Goal: Task Accomplishment & Management: Complete application form

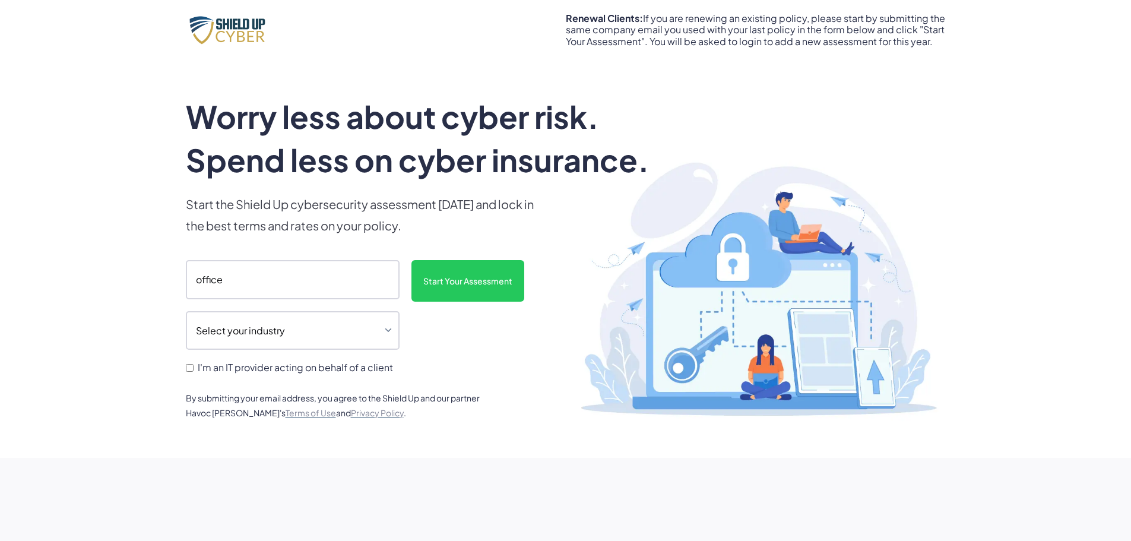
type input "[EMAIL_ADDRESS][DOMAIN_NAME]"
click at [388, 332] on select "Select your industry Auto Dealership Healthcare Hospitality Legal Manufacturing…" at bounding box center [293, 330] width 214 height 39
select select "legal"
click at [186, 311] on select "Select your industry Auto Dealership Healthcare Hospitality Legal Manufacturing…" at bounding box center [293, 330] width 214 height 39
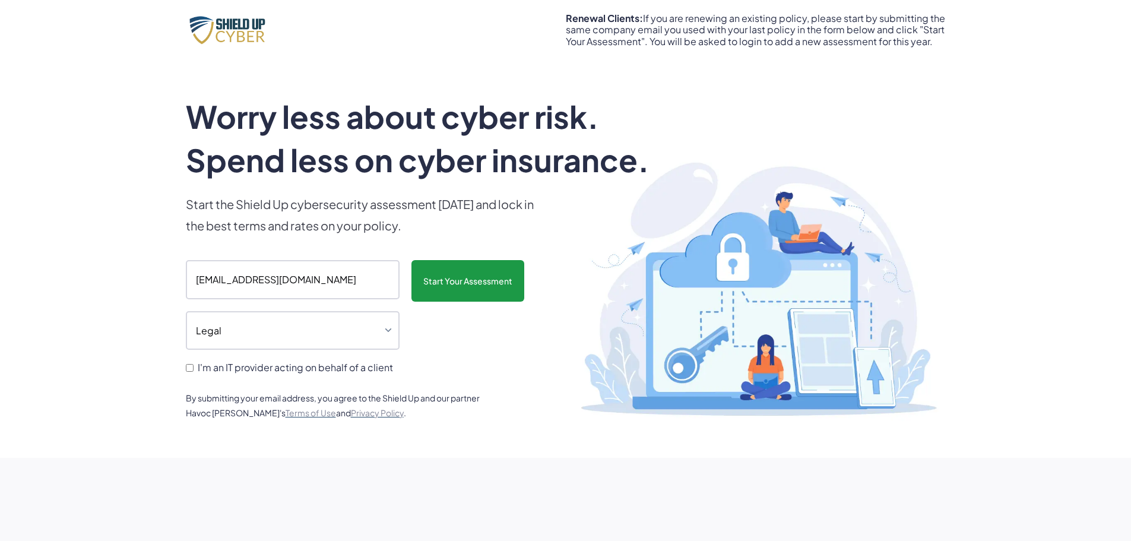
click at [470, 289] on input "Start Your Assessment" at bounding box center [467, 281] width 113 height 42
type input "Please wait..."
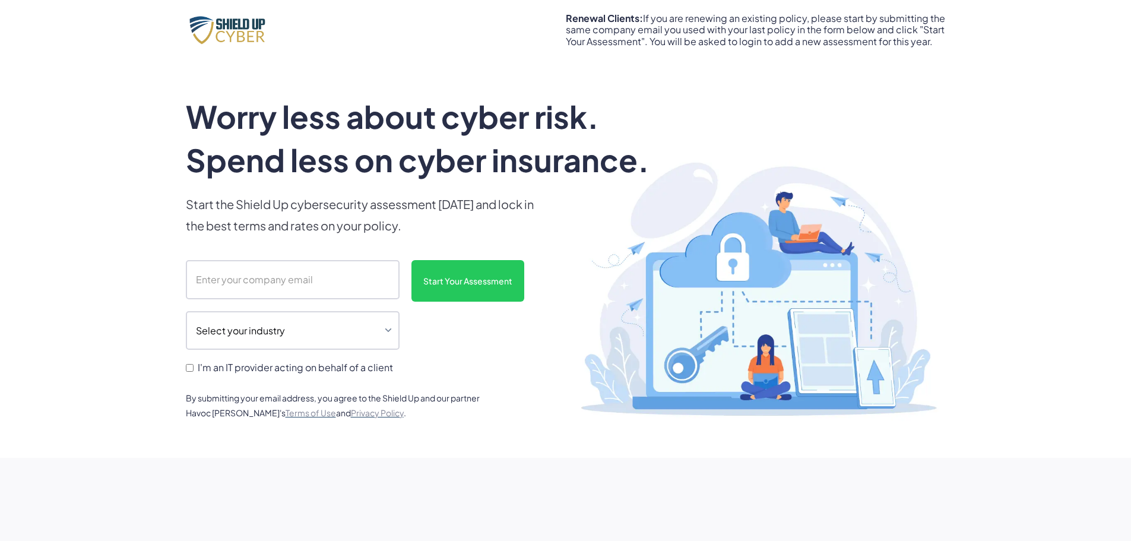
click at [293, 270] on input "scanform" at bounding box center [293, 279] width 214 height 39
type input "[EMAIL_ADDRESS][DOMAIN_NAME]"
drag, startPoint x: 354, startPoint y: 319, endPoint x: 347, endPoint y: 322, distance: 7.7
click at [354, 319] on select "Select your industry Auto Dealership Healthcare Hospitality Legal Manufacturing…" at bounding box center [293, 330] width 214 height 39
select select "legal"
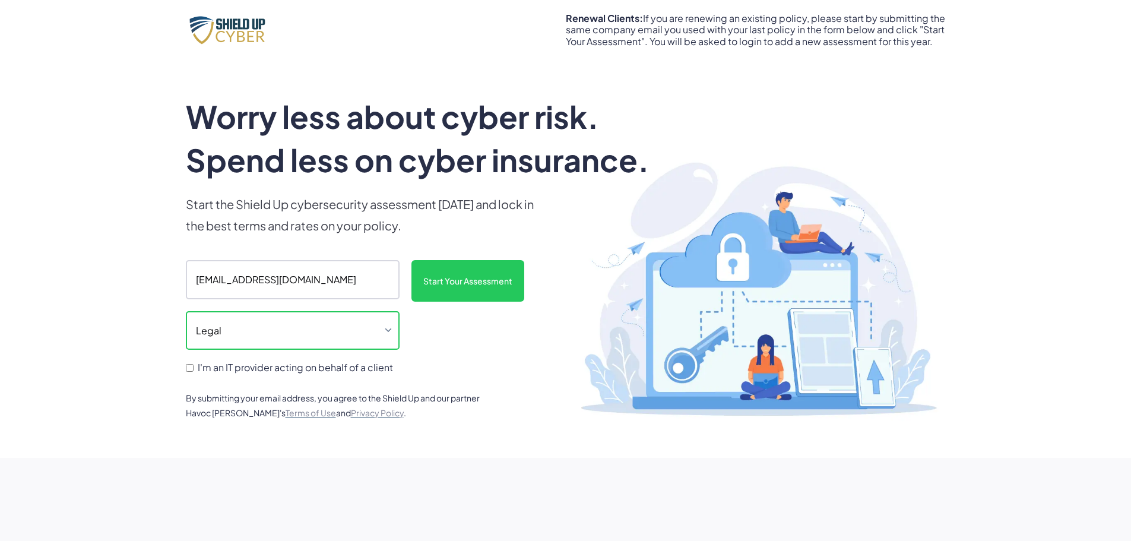
click at [186, 311] on select "Select your industry Auto Dealership Healthcare Hospitality Legal Manufacturing…" at bounding box center [293, 330] width 214 height 39
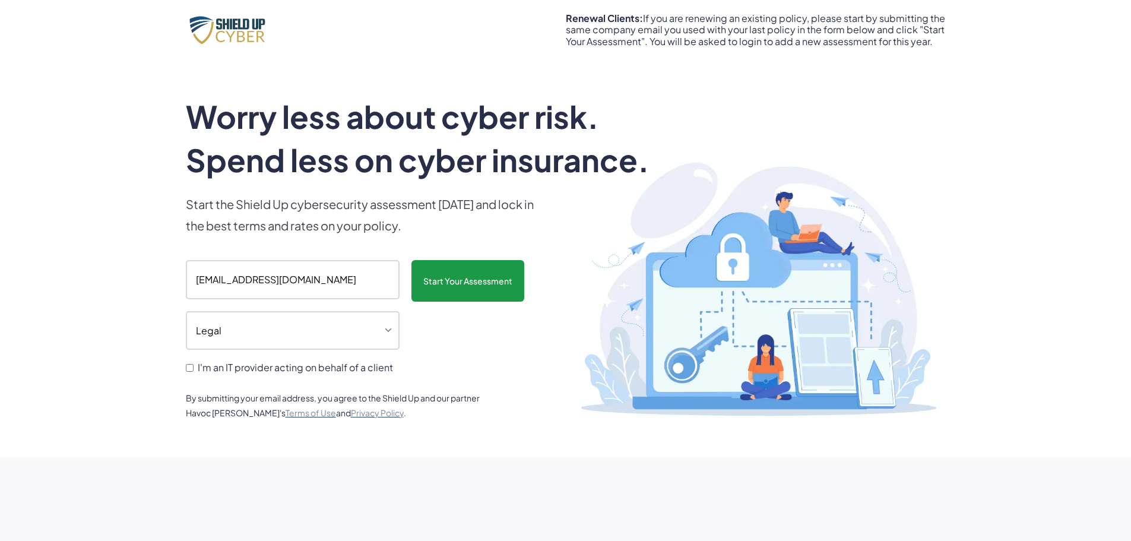
click at [449, 276] on input "Start Your Assessment" at bounding box center [467, 281] width 113 height 42
type input "Please wait..."
